Goal: Task Accomplishment & Management: Use online tool/utility

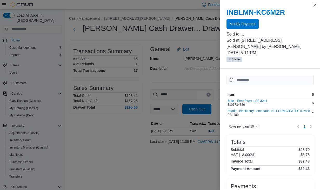
scroll to position [43, 0]
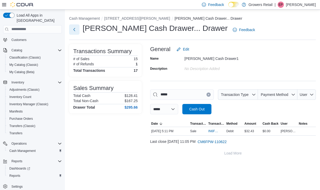
click at [75, 31] on button "Next" at bounding box center [74, 29] width 10 height 10
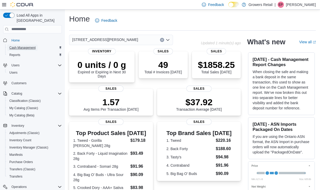
click at [33, 46] on span "Cash Management" at bounding box center [22, 48] width 26 height 4
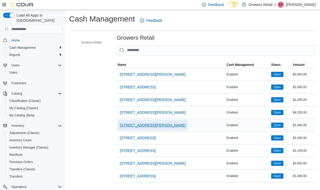
click at [141, 126] on span "[STREET_ADDRESS][PERSON_NAME]" at bounding box center [153, 125] width 66 height 5
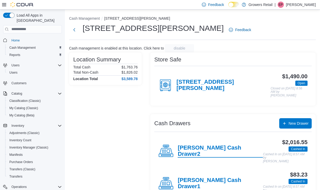
click at [210, 149] on h4 "Danforth Cash Drawer2" at bounding box center [219, 151] width 85 height 13
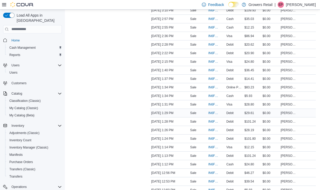
scroll to position [216, 0]
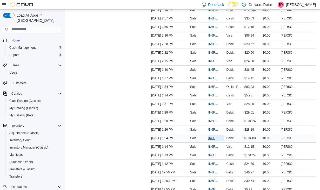
click at [214, 140] on span "IN6FPW-2066098" at bounding box center [213, 138] width 11 height 4
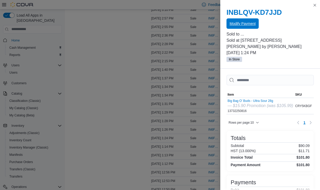
click at [245, 26] on span "Modify Payment" at bounding box center [242, 23] width 26 height 5
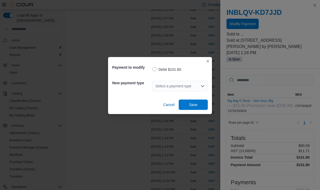
click at [197, 89] on div "Select a payment type" at bounding box center [180, 86] width 56 height 10
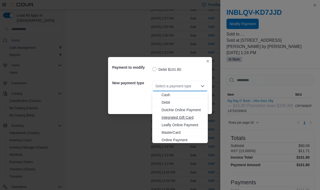
scroll to position [8, 0]
click at [174, 139] on span "Visa" at bounding box center [182, 139] width 43 height 5
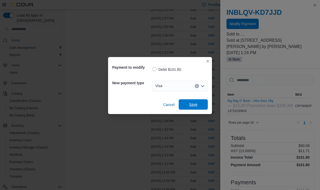
click at [195, 107] on span "Save" at bounding box center [193, 104] width 8 height 5
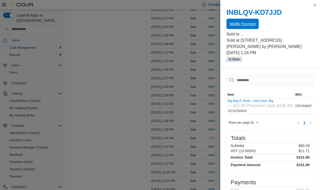
scroll to position [0, 0]
